Goal: Transaction & Acquisition: Download file/media

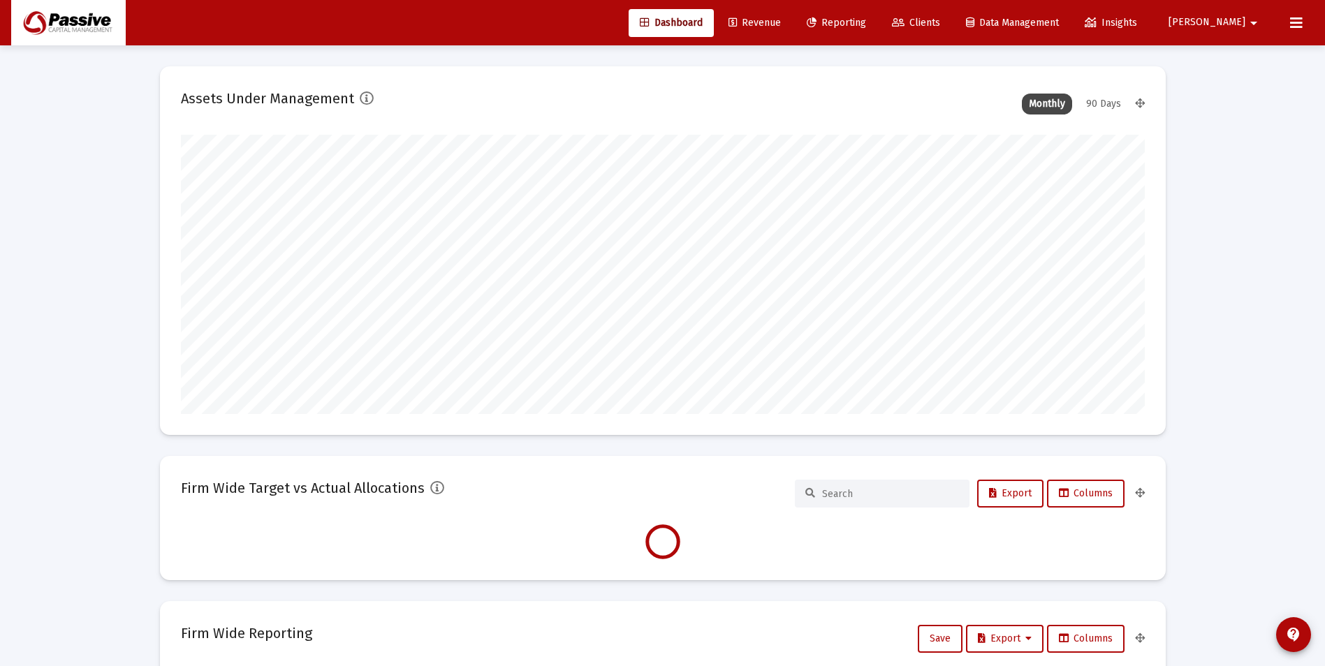
scroll to position [279, 519]
type input "[DATE]"
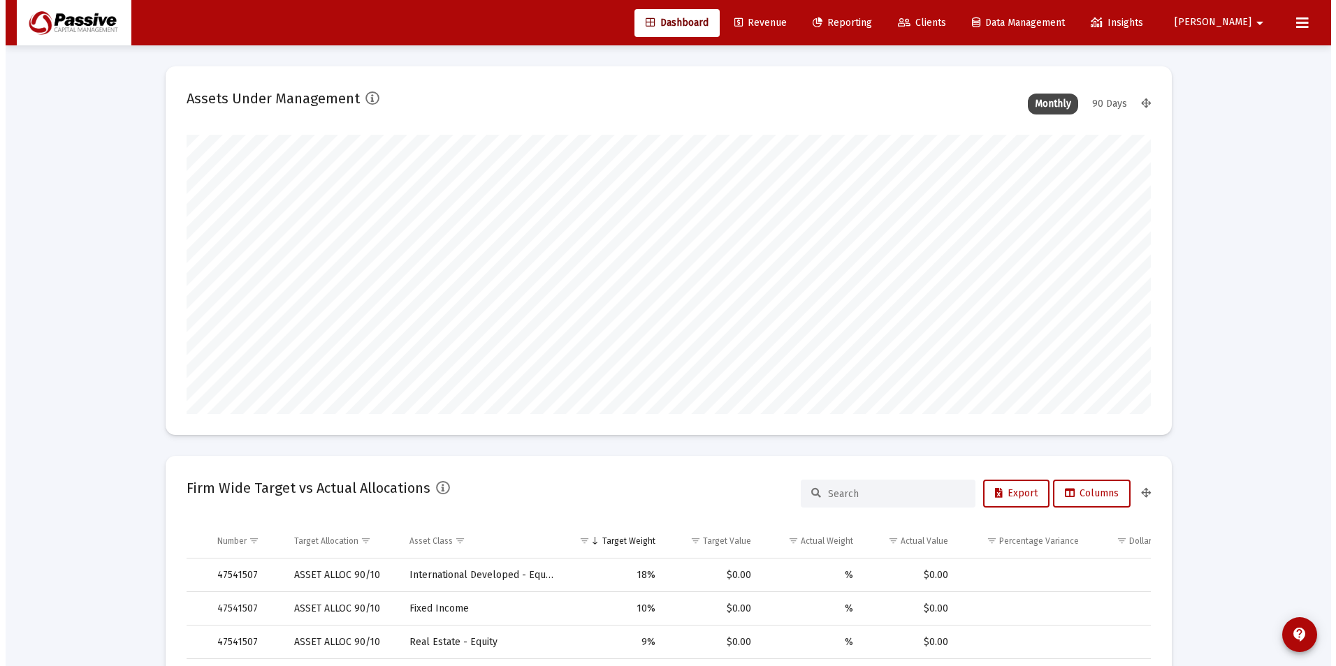
scroll to position [279, 451]
click at [940, 23] on span "Clients" at bounding box center [916, 23] width 48 height 12
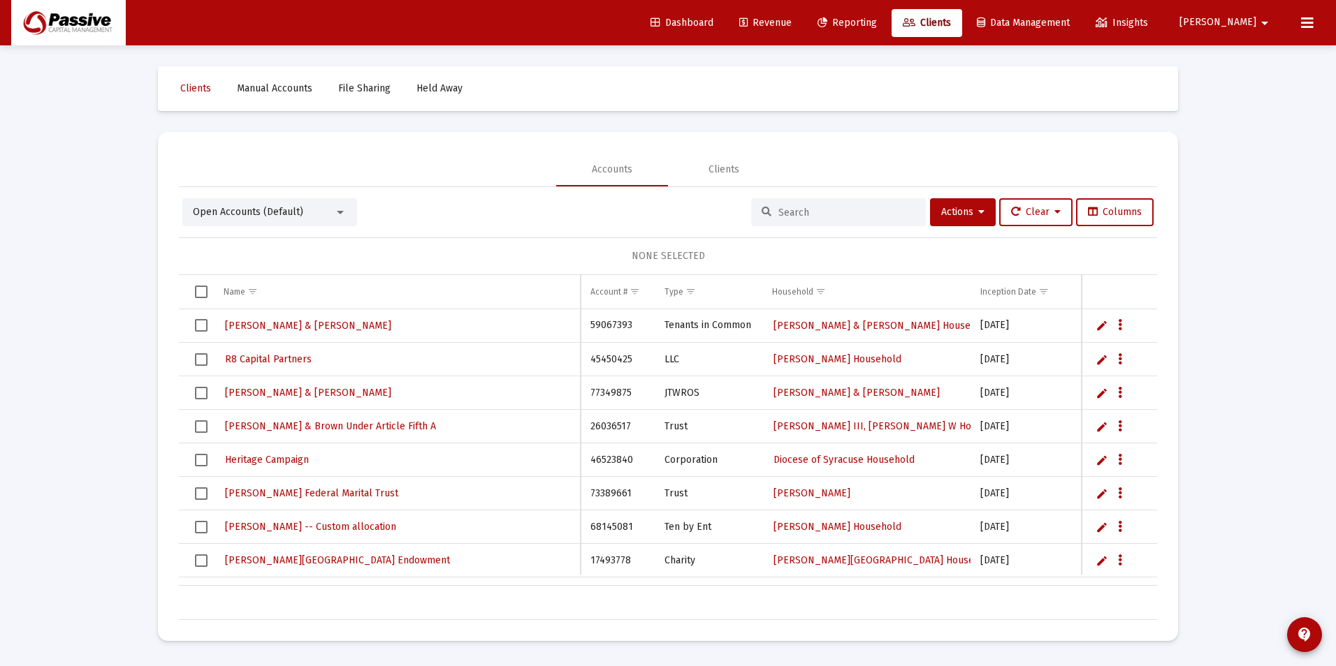
click at [888, 31] on link "Reporting" at bounding box center [847, 23] width 82 height 28
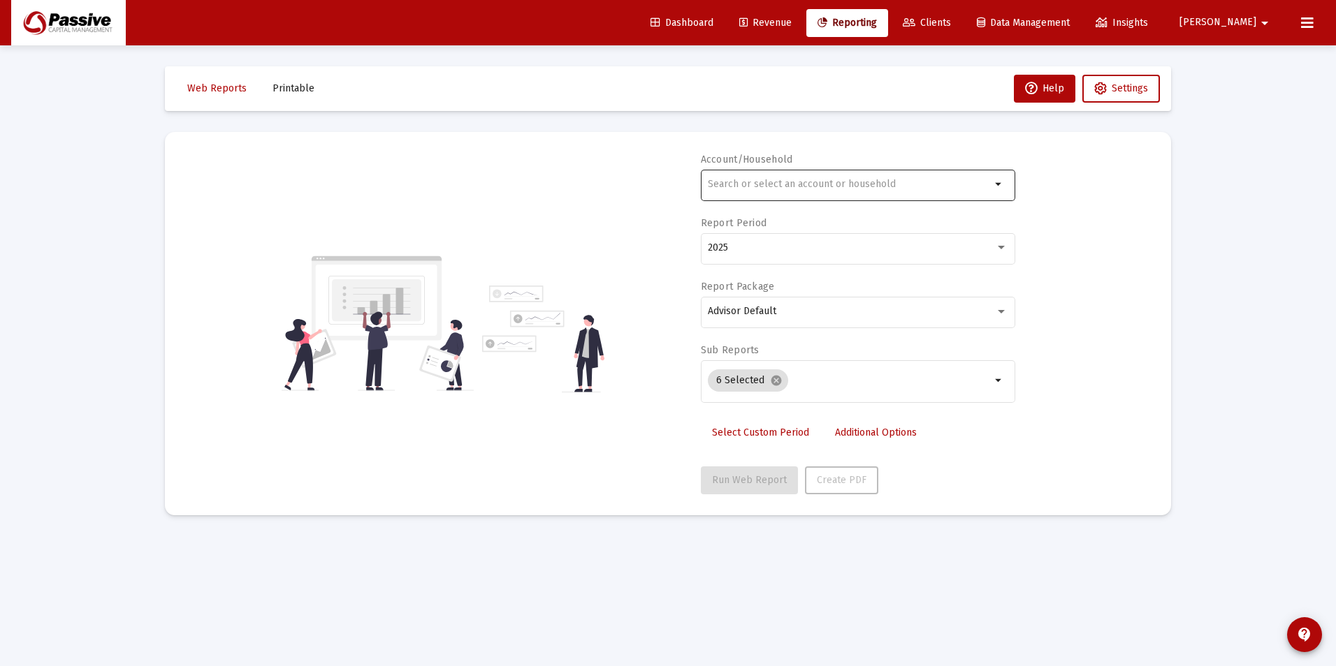
click at [734, 181] on input "text" at bounding box center [849, 184] width 283 height 11
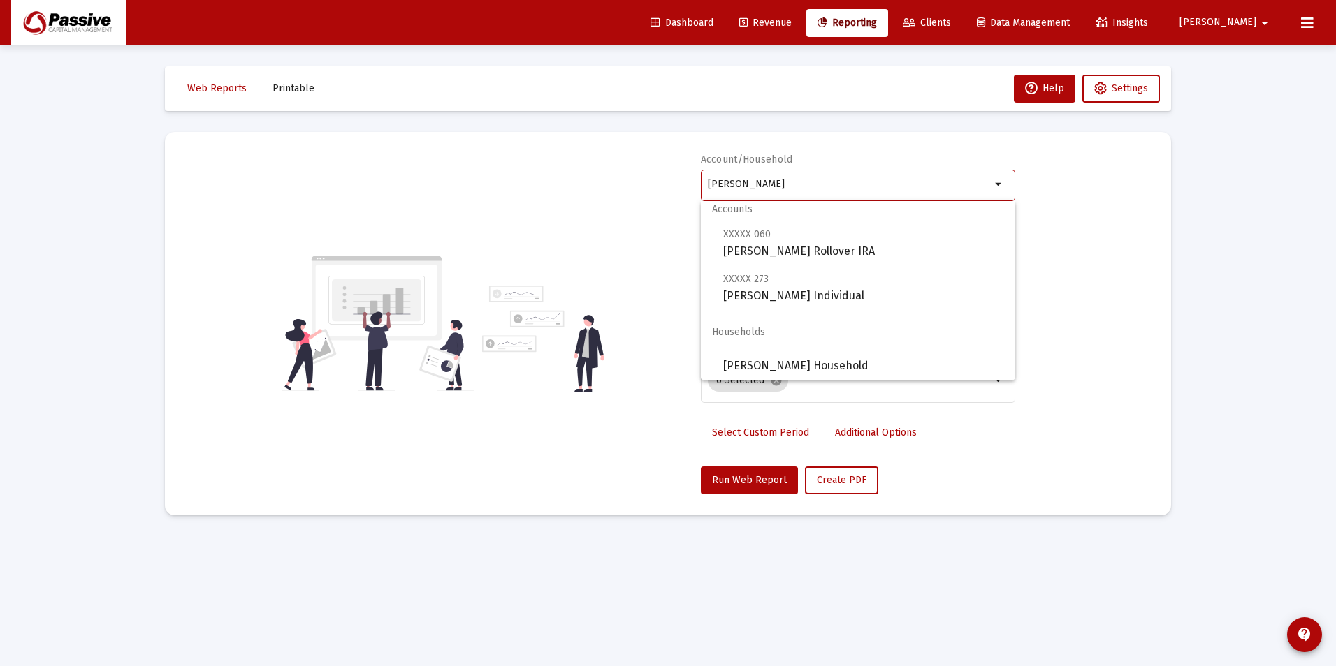
scroll to position [11, 0]
click at [840, 363] on span "[PERSON_NAME] Household" at bounding box center [863, 364] width 281 height 34
type input "[PERSON_NAME] Household"
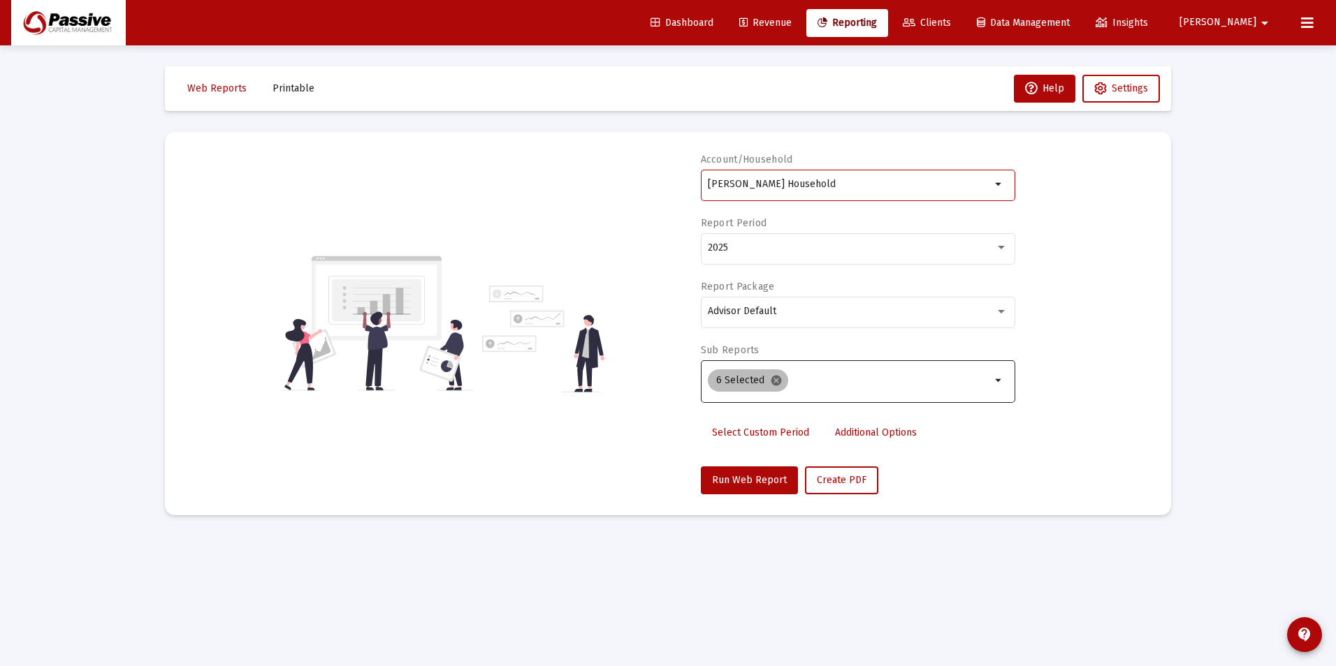
click at [771, 383] on mat-icon "cancel" at bounding box center [776, 380] width 13 height 13
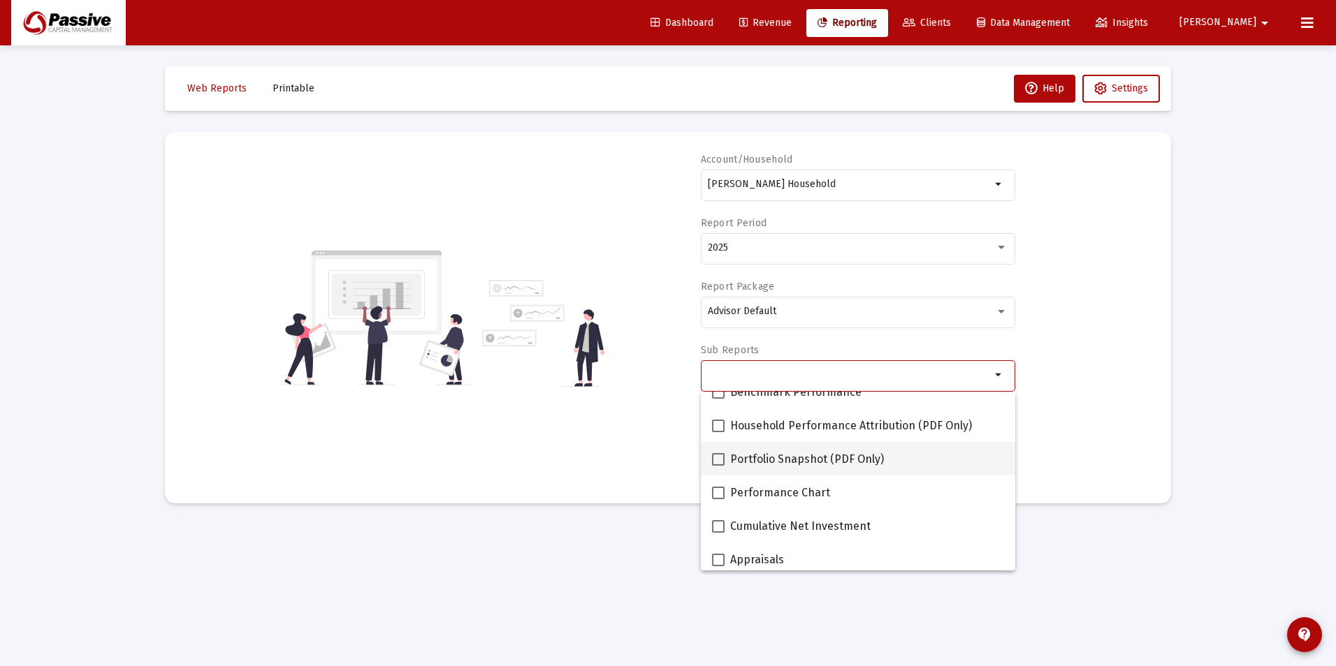
scroll to position [140, 0]
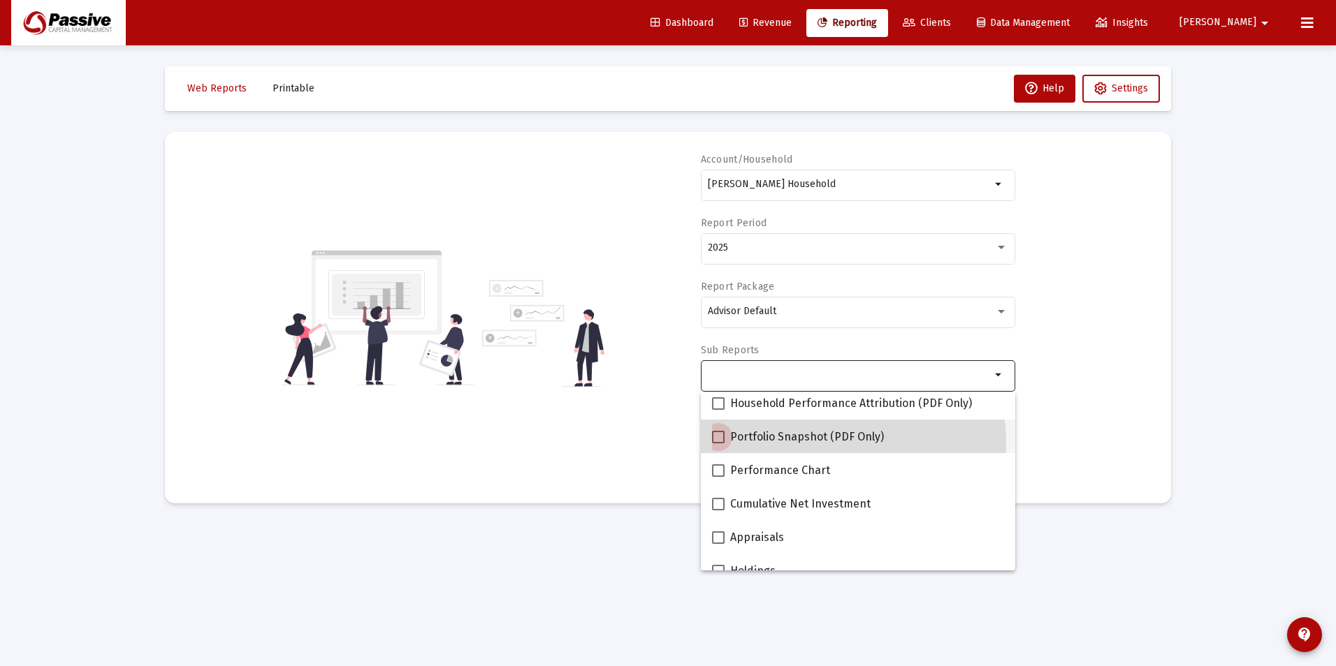
click at [810, 444] on span "Portfolio Snapshot (PDF Only)" at bounding box center [807, 437] width 154 height 17
click at [718, 444] on input "Portfolio Snapshot (PDF Only)" at bounding box center [717, 444] width 1 height 1
checkbox input "true"
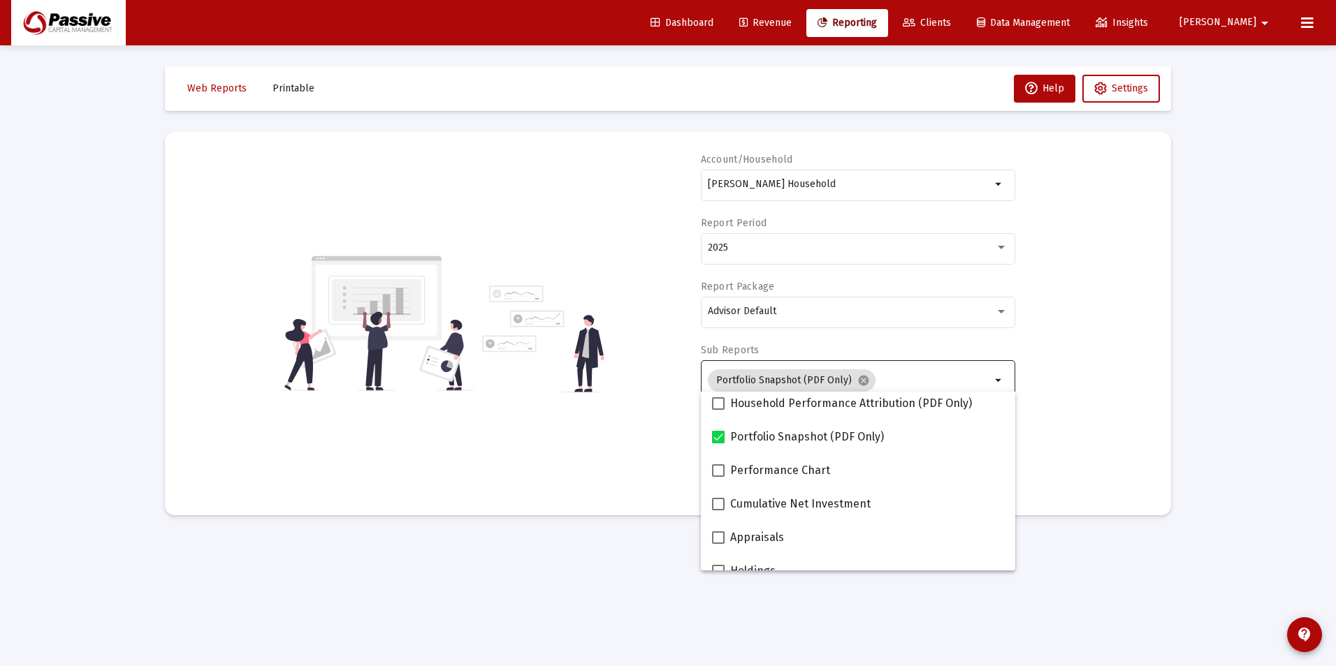
click at [1125, 396] on div "Account/Household [PERSON_NAME] Household arrow_drop_down Report Period 2025 Re…" at bounding box center [668, 324] width 964 height 342
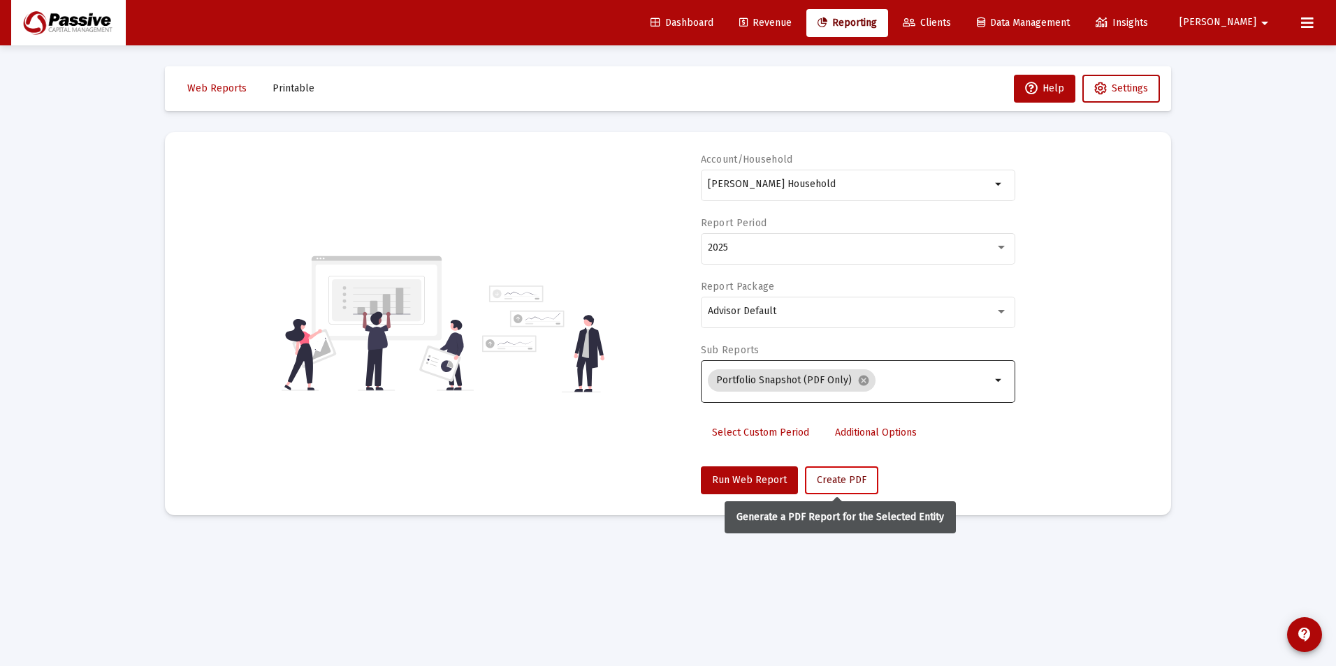
click at [851, 482] on span "Create PDF" at bounding box center [842, 480] width 50 height 12
click at [284, 94] on button "Printable" at bounding box center [293, 89] width 64 height 28
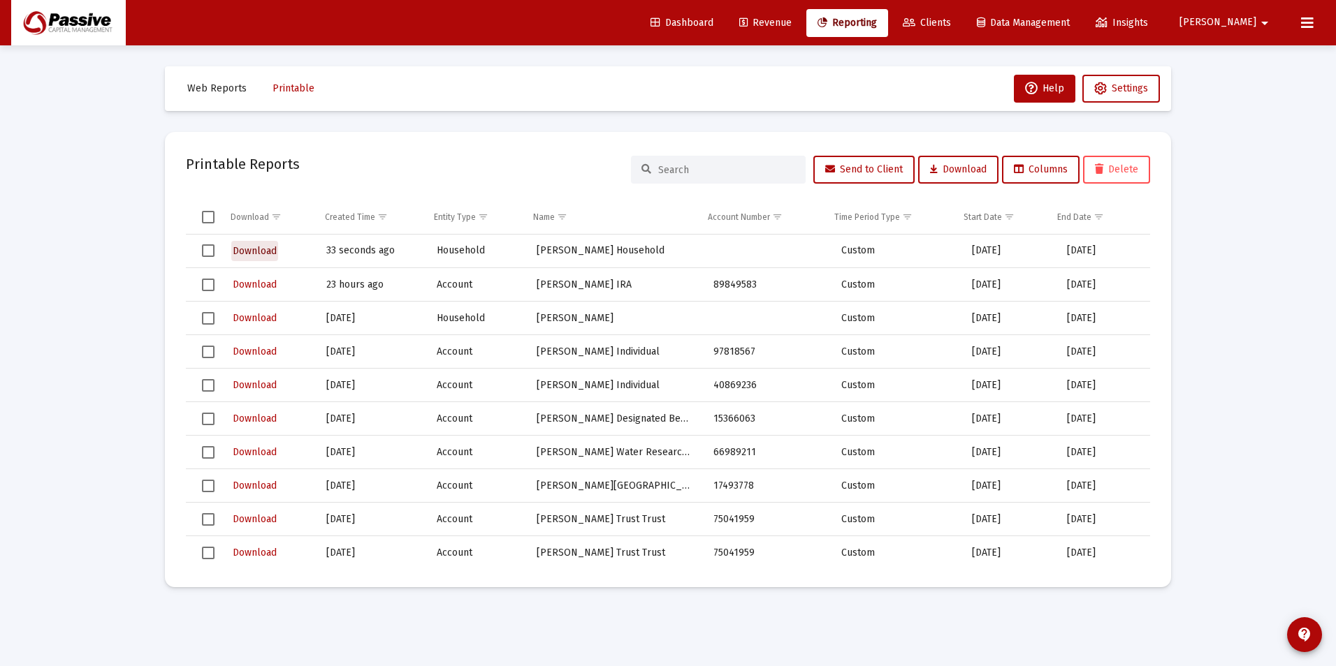
click at [253, 256] on span "Download" at bounding box center [255, 251] width 44 height 12
click at [252, 252] on span "Download" at bounding box center [255, 251] width 44 height 12
